Goal: Information Seeking & Learning: Find specific page/section

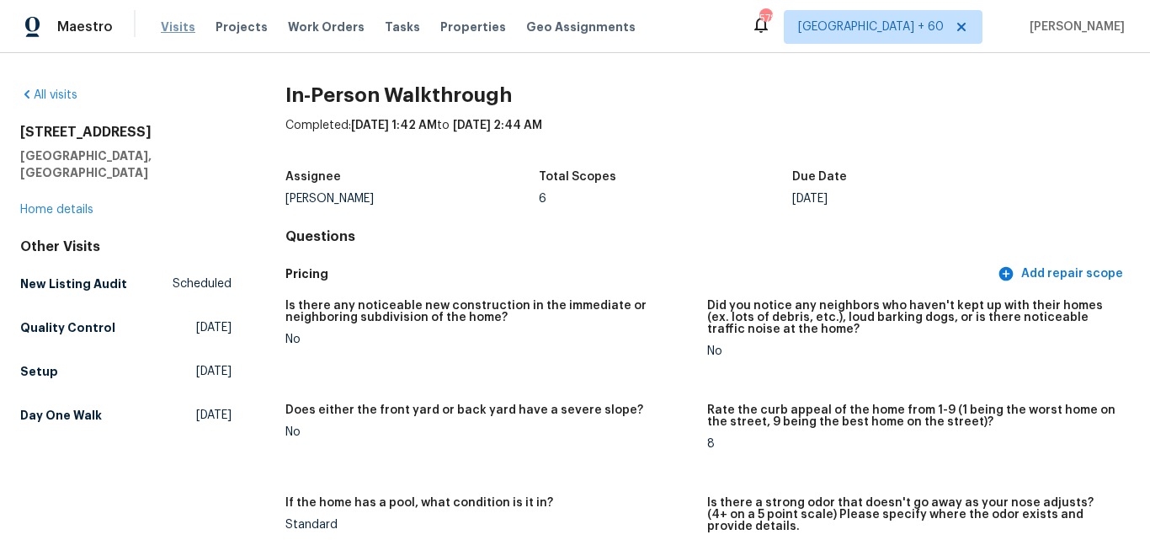
click at [174, 31] on span "Visits" at bounding box center [178, 27] width 35 height 17
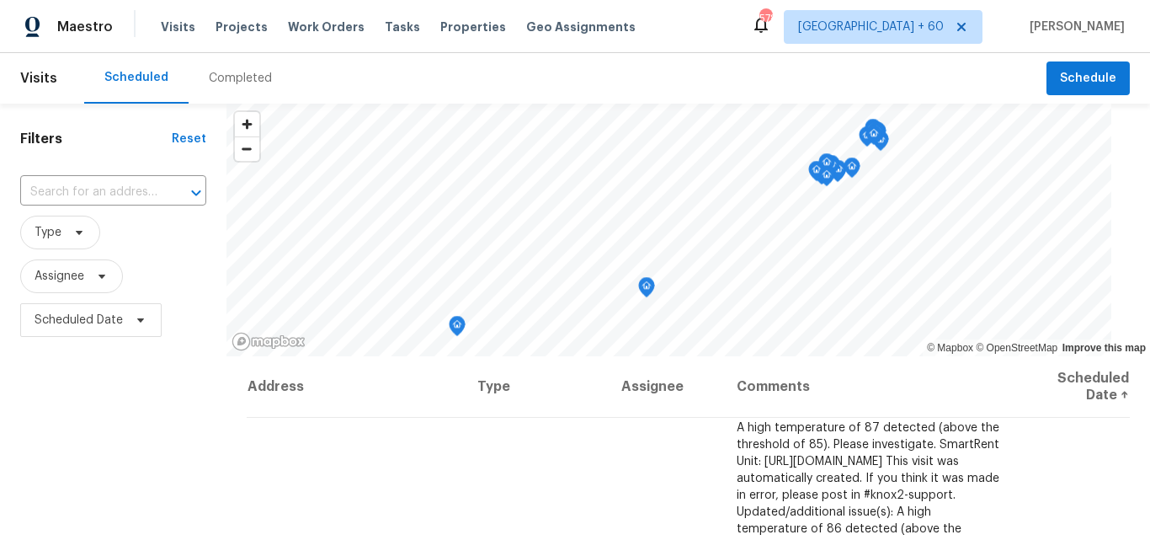
click at [228, 80] on div "Completed" at bounding box center [240, 78] width 63 height 17
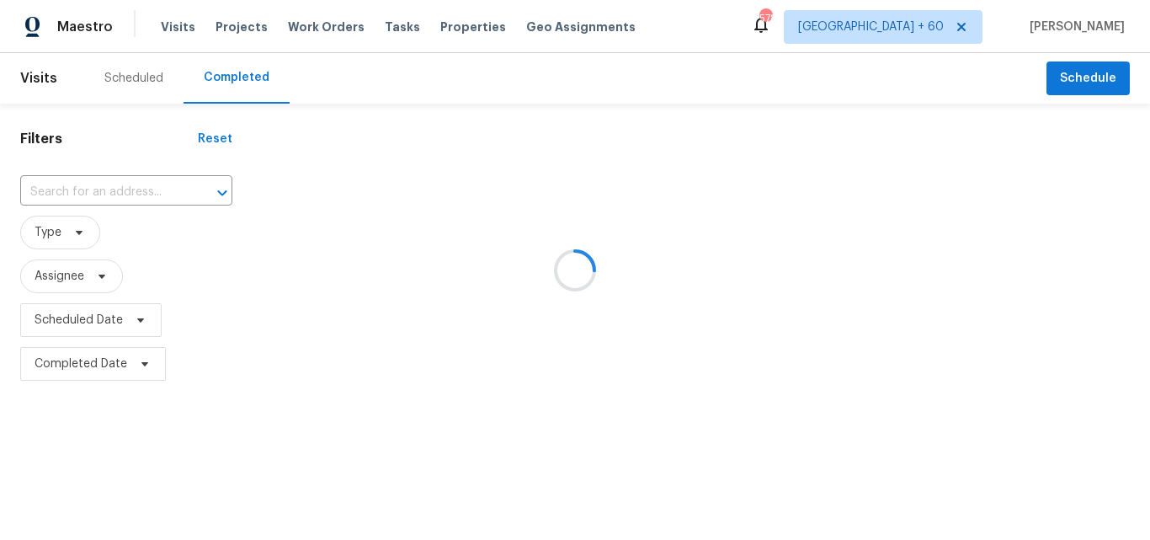
click at [114, 193] on div at bounding box center [575, 270] width 1150 height 540
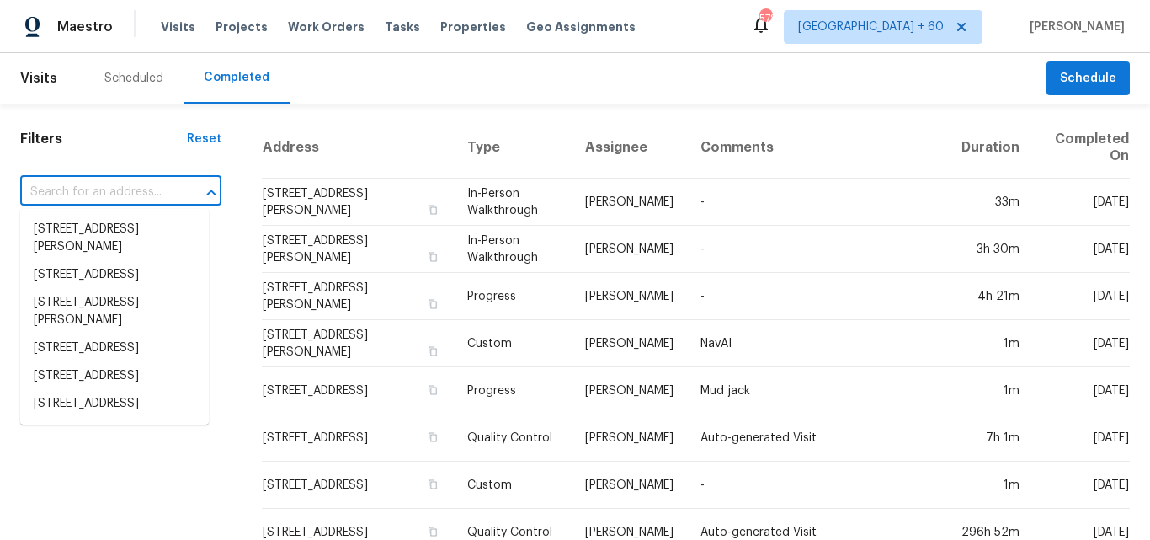
click at [81, 190] on input "text" at bounding box center [97, 192] width 154 height 26
paste input "[STREET_ADDRESS]"
type input "[STREET_ADDRESS]"
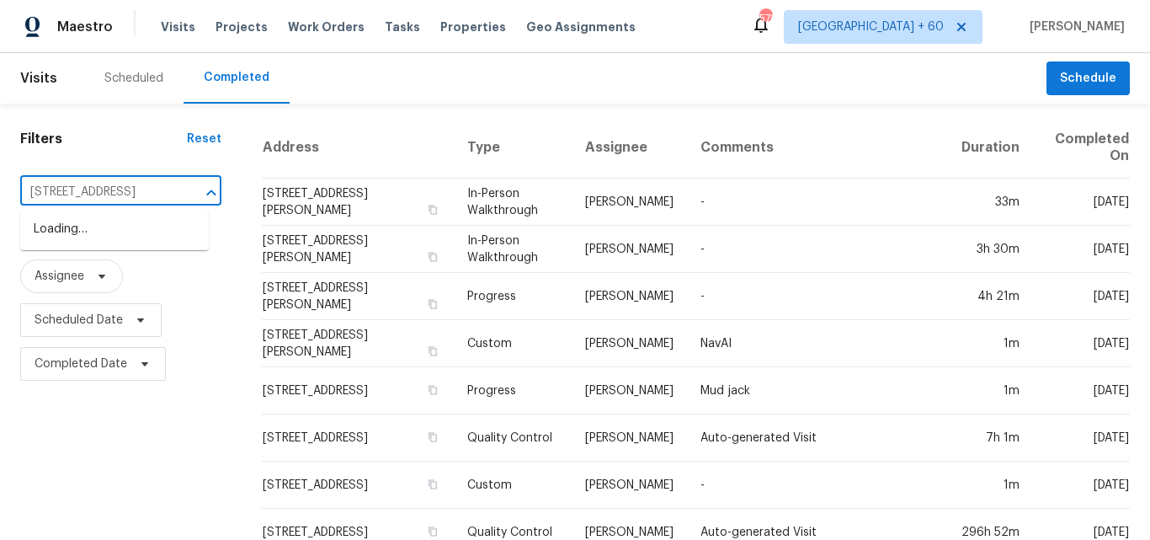
scroll to position [0, 77]
click at [104, 229] on li "[STREET_ADDRESS]" at bounding box center [114, 230] width 189 height 28
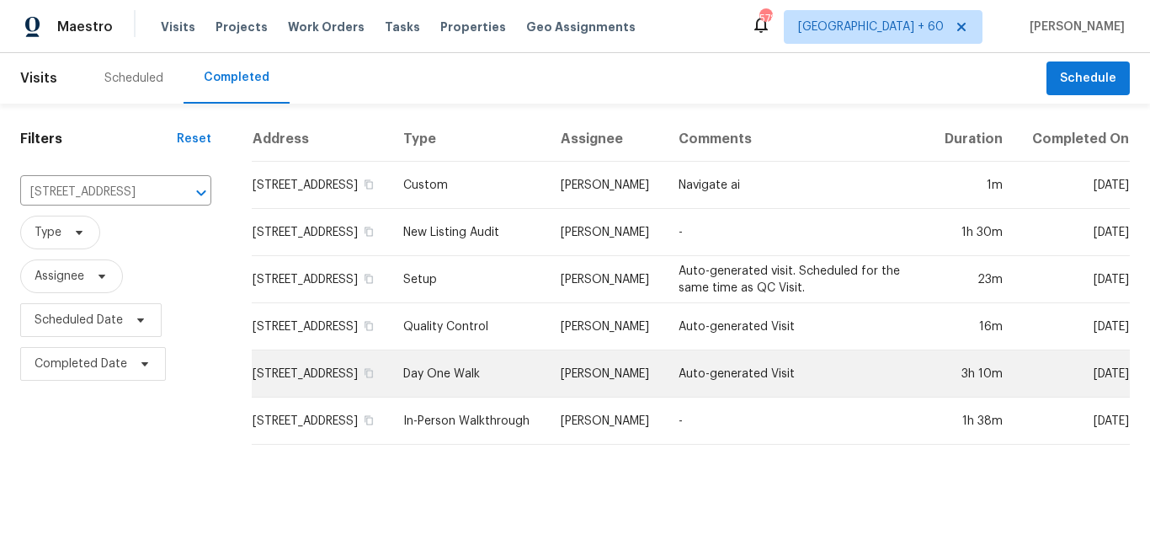
click at [479, 369] on td "Day One Walk" at bounding box center [468, 373] width 157 height 47
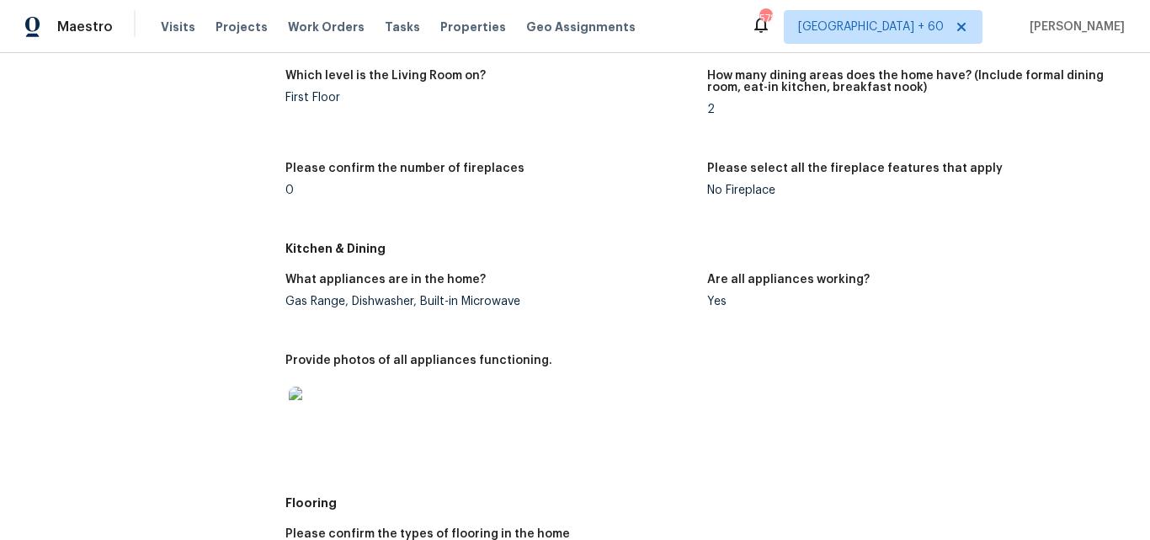
scroll to position [1952, 0]
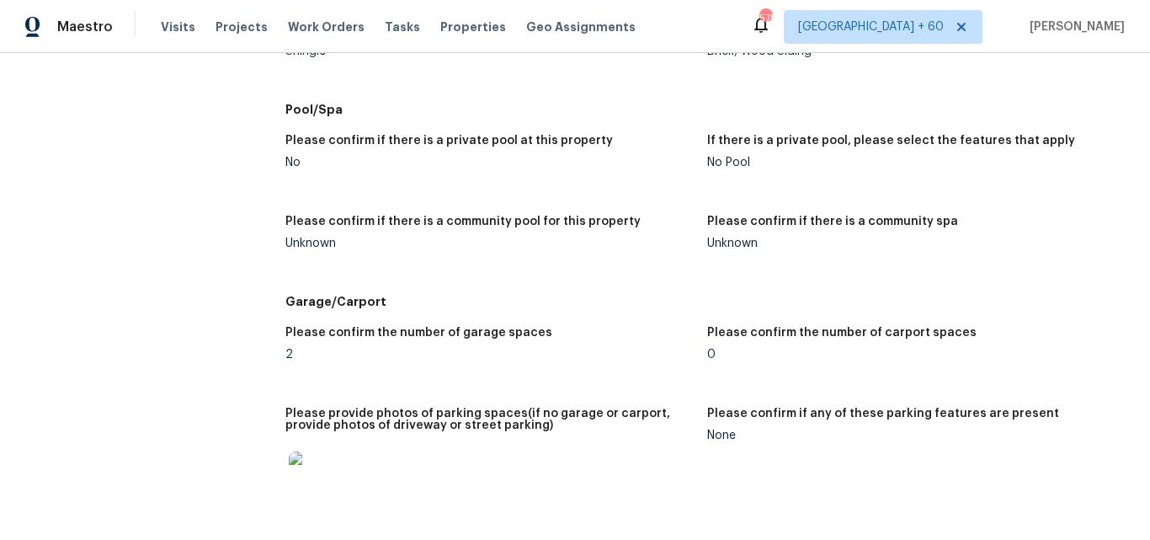
click at [324, 461] on img at bounding box center [316, 478] width 54 height 54
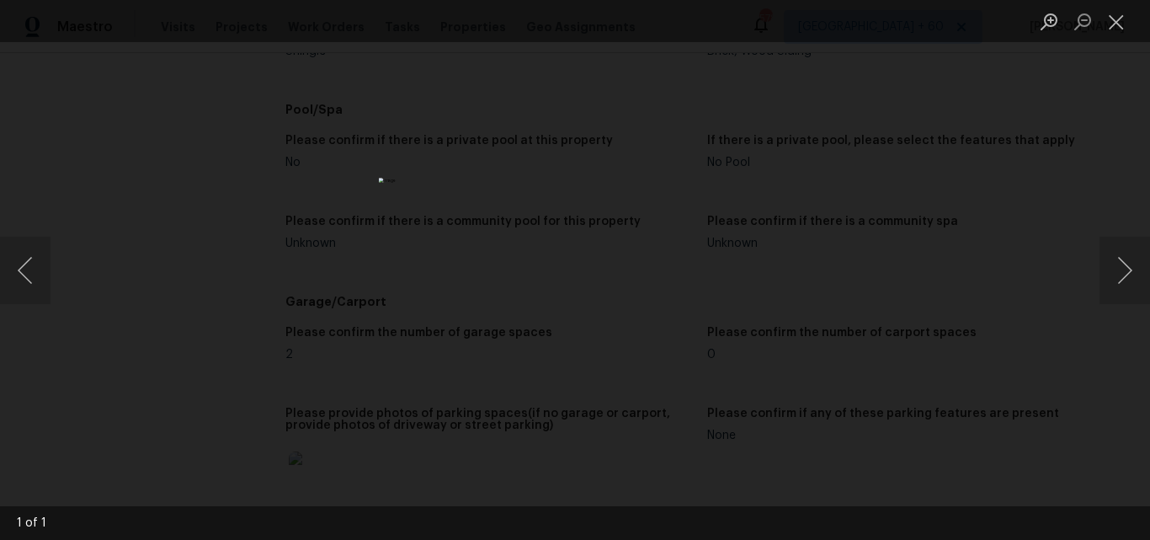
click at [1127, 37] on li "Lightbox" at bounding box center [1117, 21] width 34 height 42
click at [1109, 19] on button "Close lightbox" at bounding box center [1117, 21] width 34 height 29
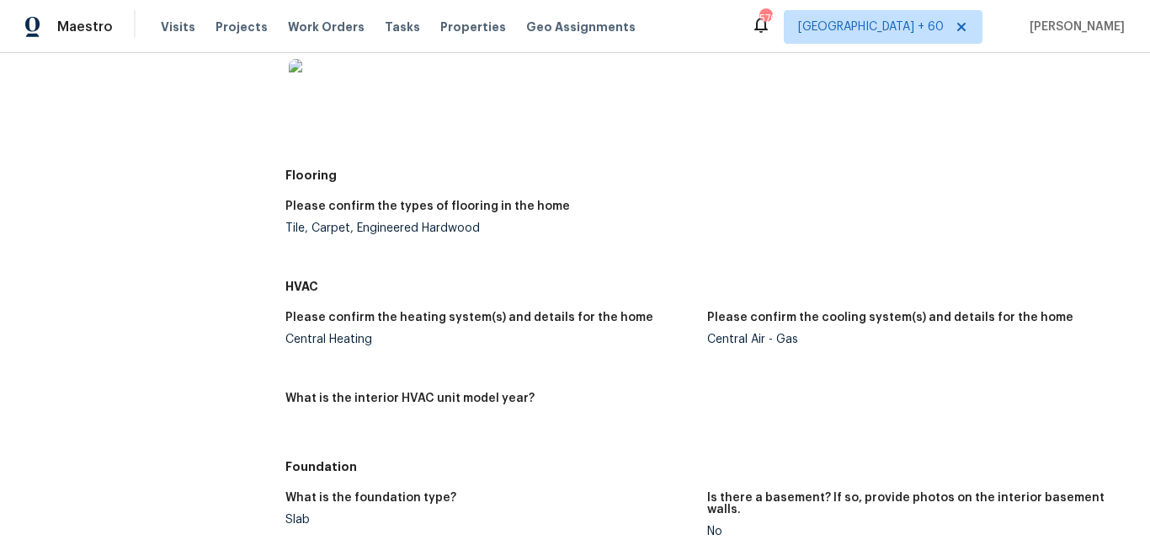
scroll to position [521, 0]
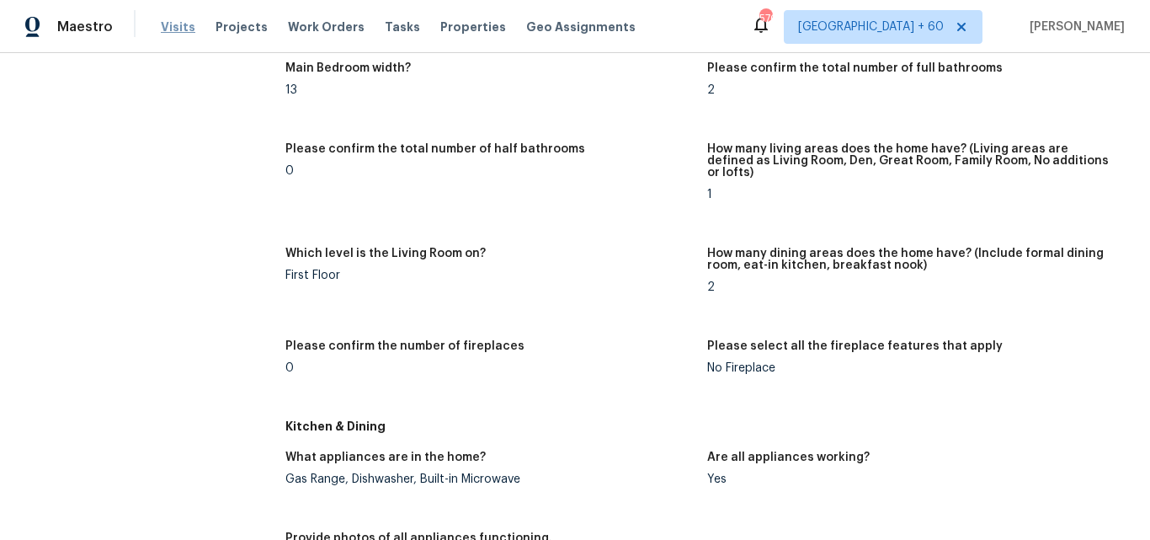
click at [169, 29] on span "Visits" at bounding box center [178, 27] width 35 height 17
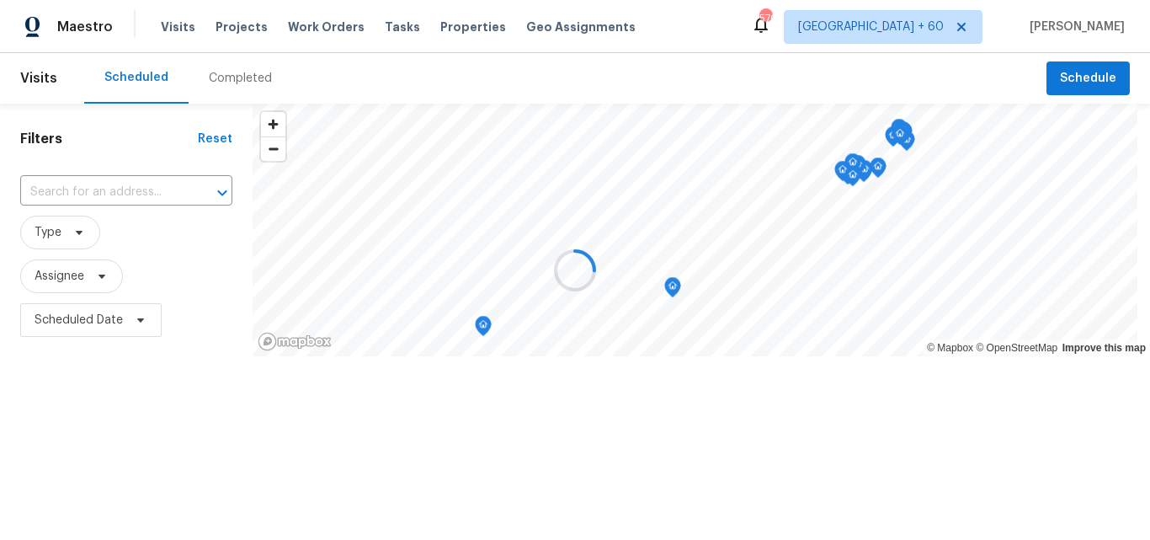
click at [254, 81] on div "Completed" at bounding box center [240, 78] width 63 height 17
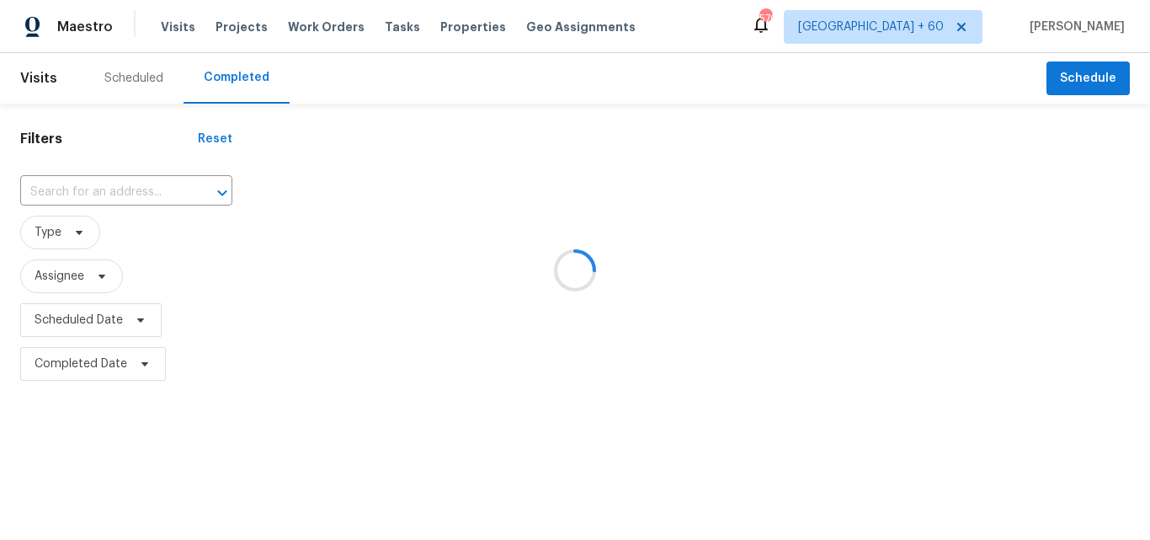
click at [98, 186] on div at bounding box center [575, 270] width 1150 height 540
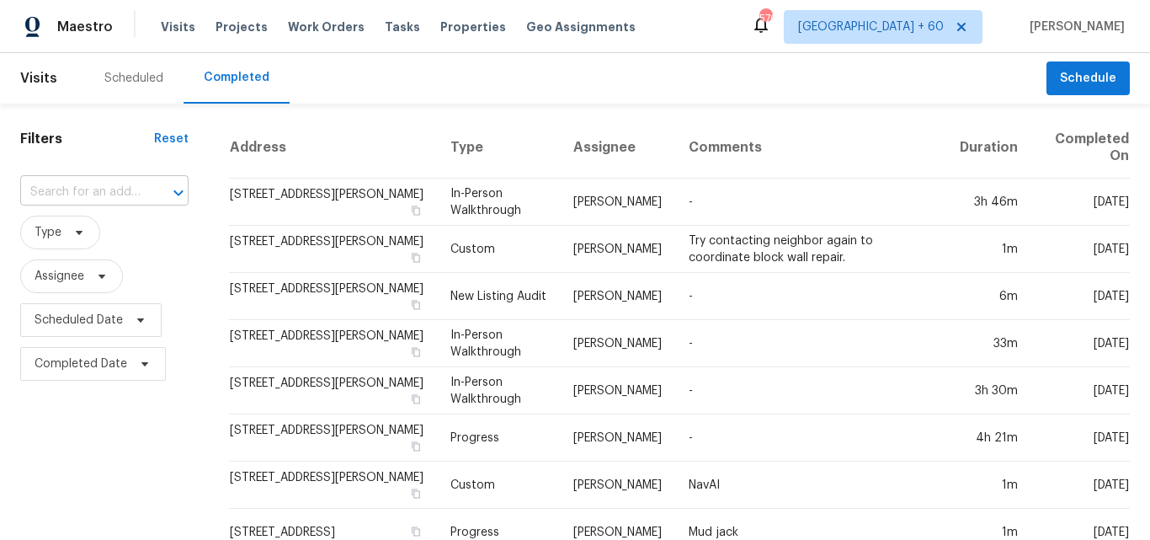
click at [77, 188] on input "text" at bounding box center [80, 192] width 121 height 26
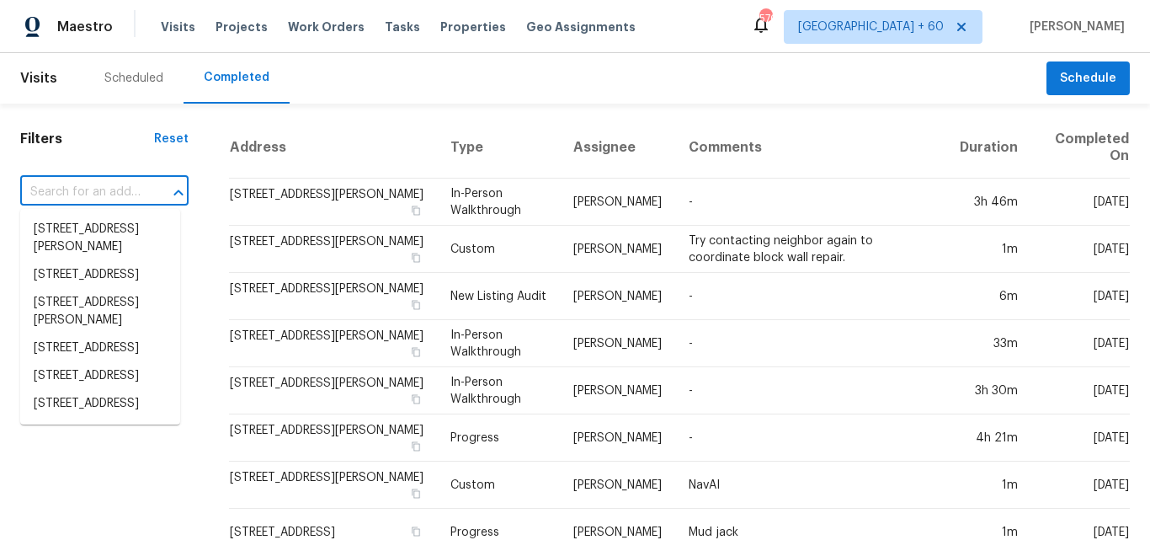
paste input "[STREET_ADDRESS][PERSON_NAME]"
type input "[STREET_ADDRESS][PERSON_NAME]"
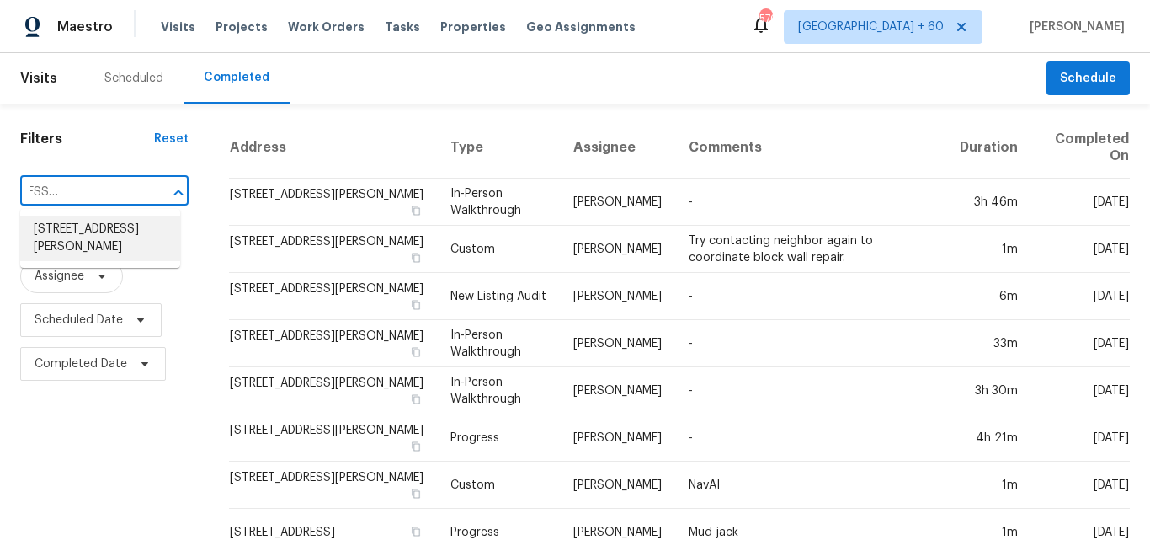
click at [106, 236] on li "[STREET_ADDRESS][PERSON_NAME]" at bounding box center [100, 238] width 160 height 45
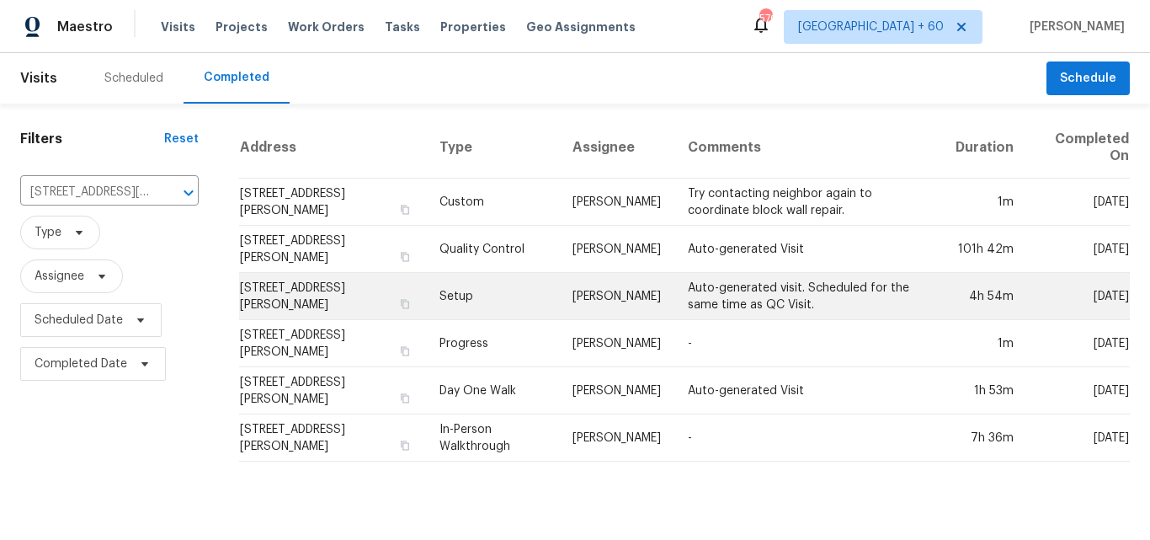
click at [471, 299] on td "Setup" at bounding box center [493, 296] width 134 height 47
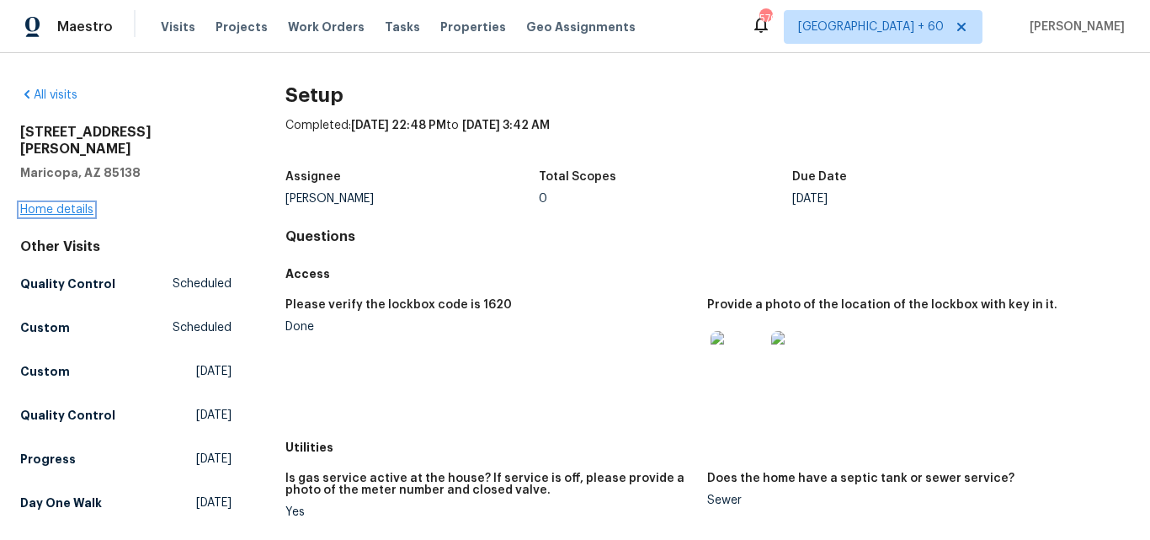
click at [81, 204] on link "Home details" at bounding box center [56, 210] width 73 height 12
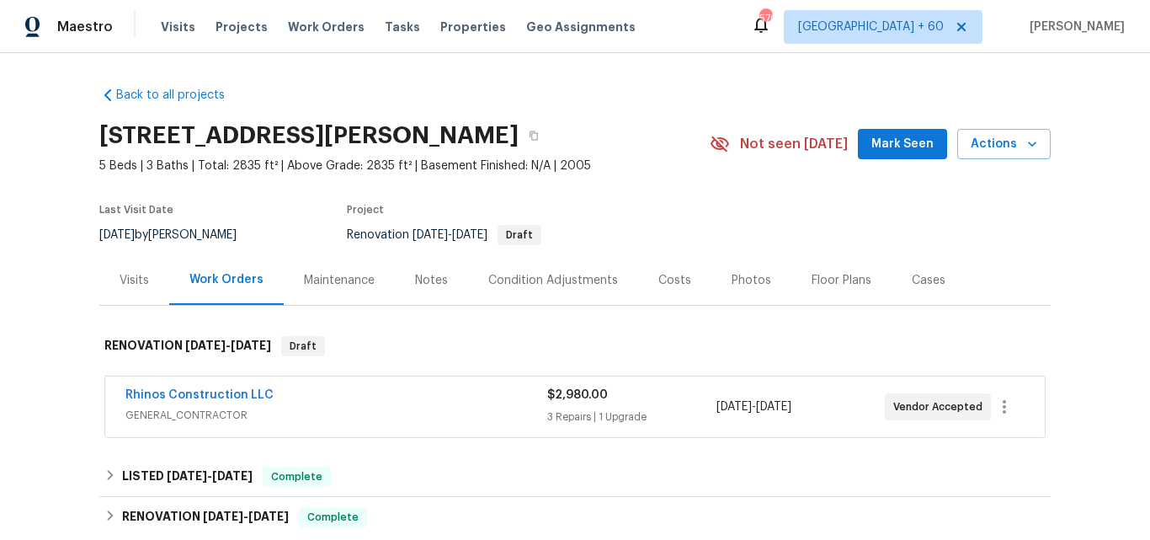
click at [751, 280] on div "Photos" at bounding box center [752, 280] width 40 height 17
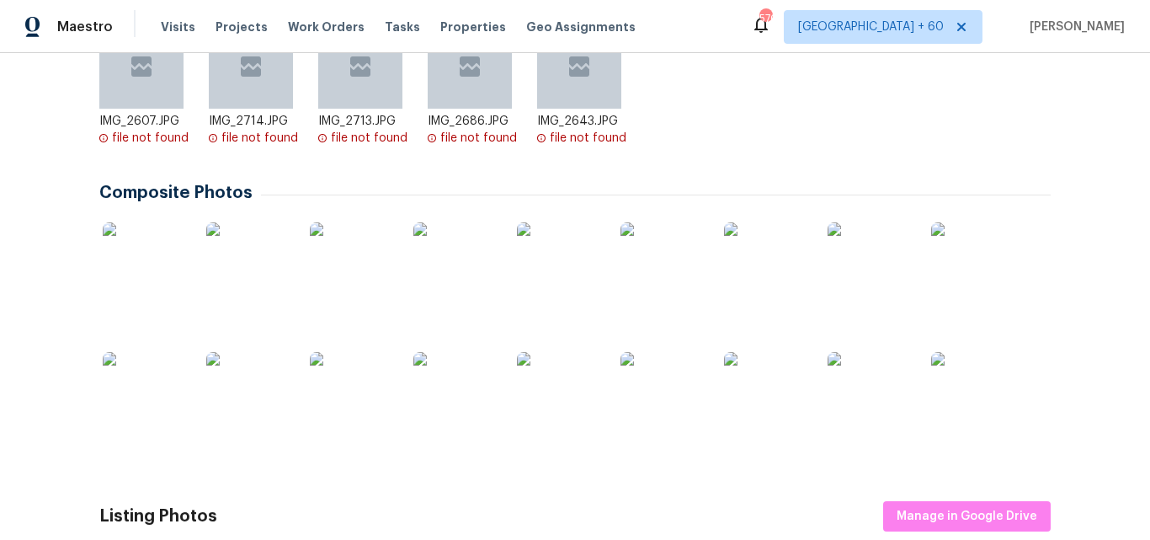
scroll to position [505, 0]
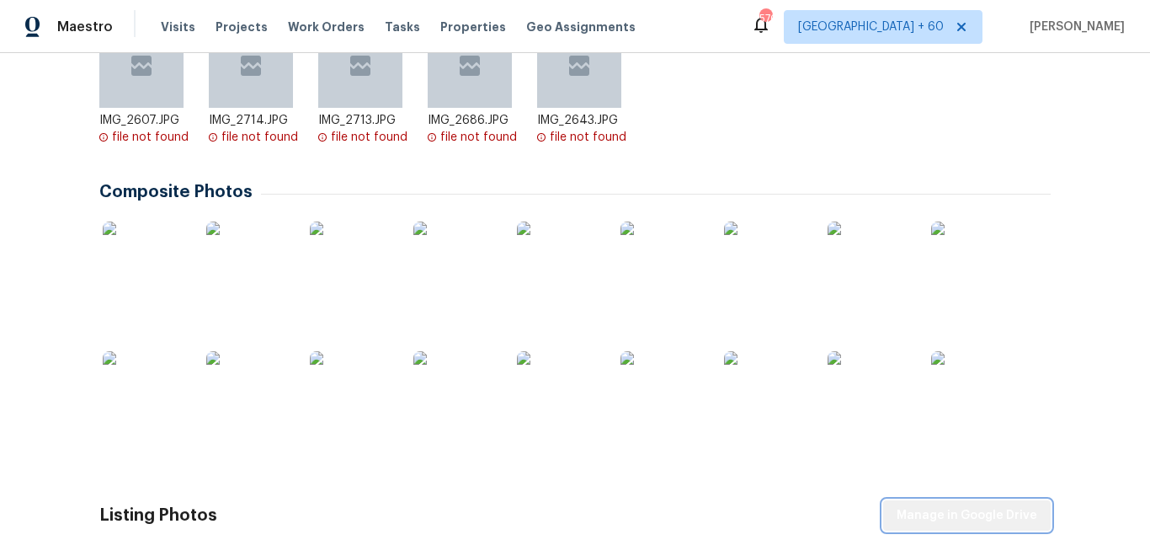
click at [976, 506] on span "Manage in Google Drive" at bounding box center [967, 515] width 141 height 21
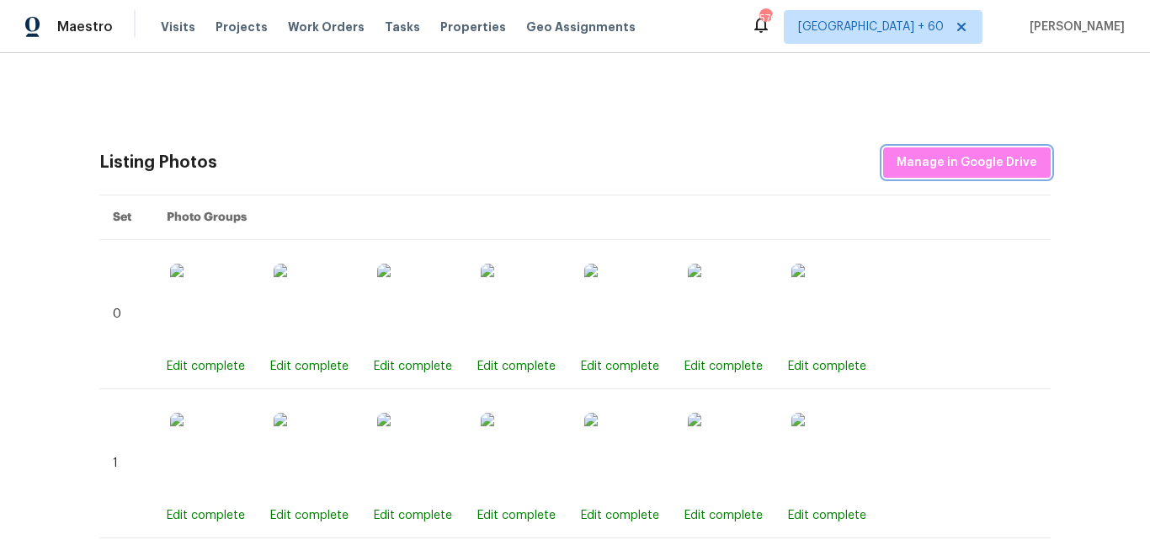
scroll to position [589, 0]
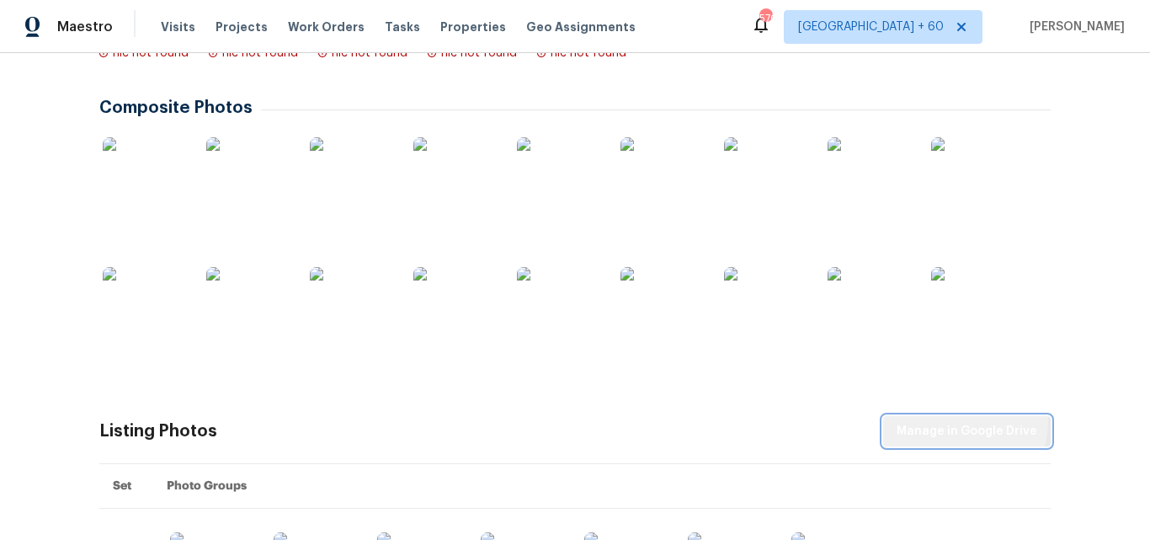
click at [941, 421] on span "Manage in Google Drive" at bounding box center [967, 431] width 141 height 21
